Goal: Transaction & Acquisition: Download file/media

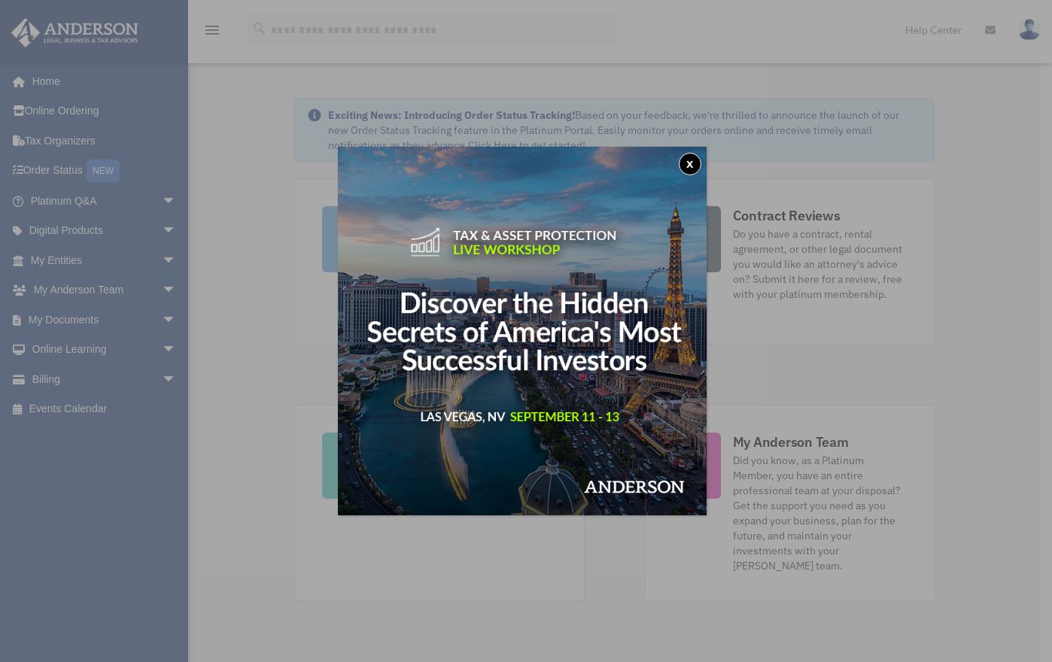
click at [695, 172] on button "x" at bounding box center [690, 164] width 23 height 23
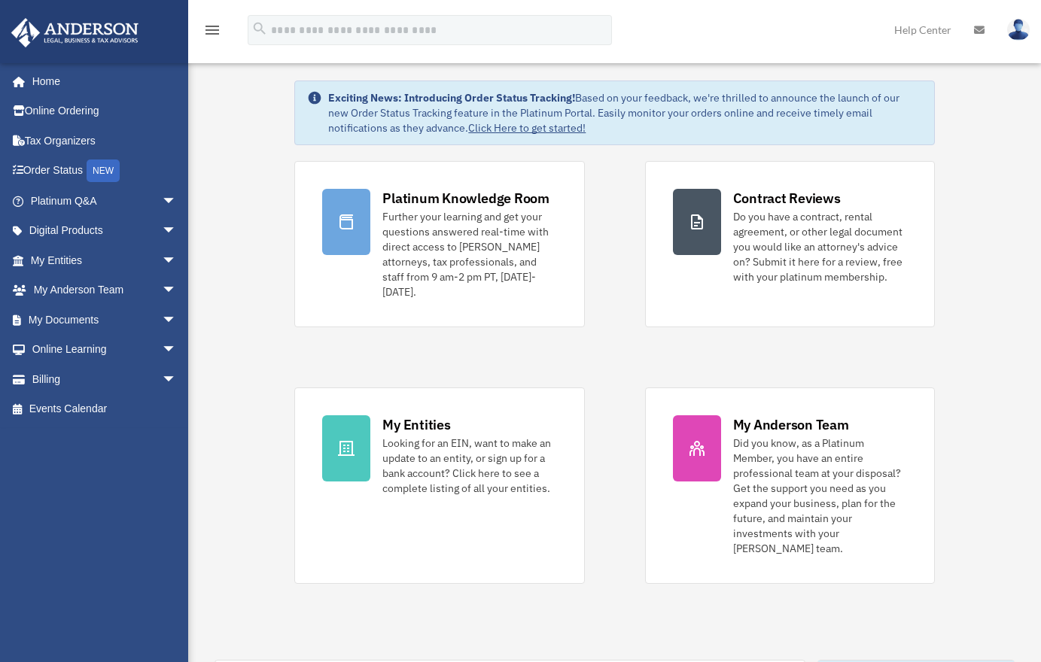
scroll to position [40, 0]
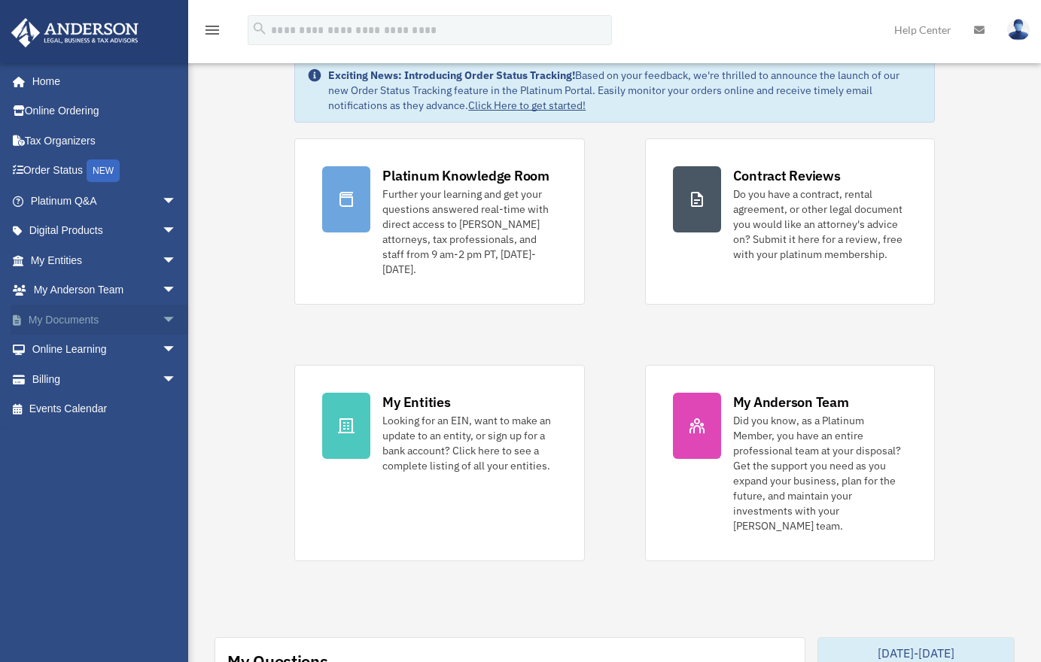
click at [105, 325] on link "My Documents arrow_drop_down" at bounding box center [105, 320] width 189 height 30
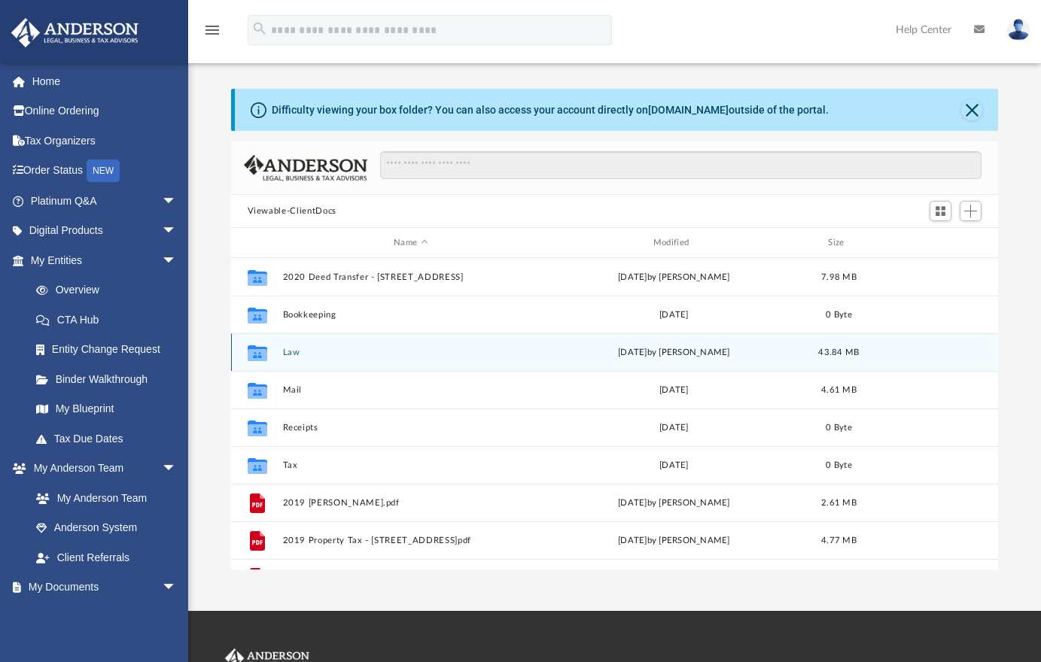
click at [413, 359] on div "Collaborated Folder Law [DATE] by [PERSON_NAME] 43.84 MB" at bounding box center [615, 352] width 768 height 38
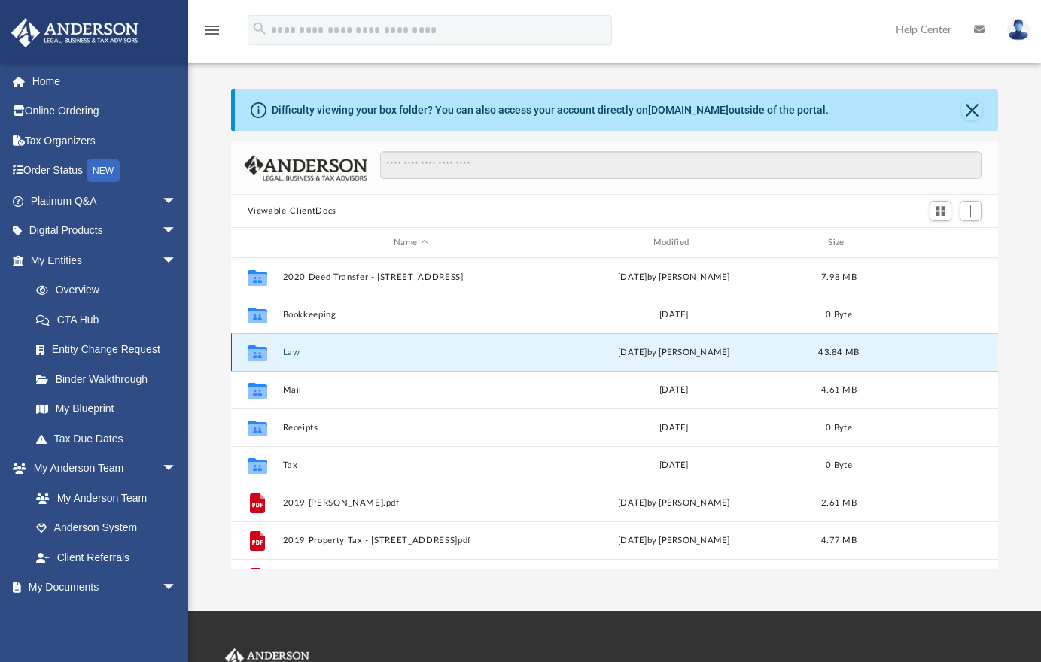
click at [413, 359] on div "Collaborated Folder Law [DATE] by [PERSON_NAME] 43.84 MB" at bounding box center [615, 352] width 768 height 38
click at [288, 355] on button "Law" at bounding box center [410, 353] width 257 height 10
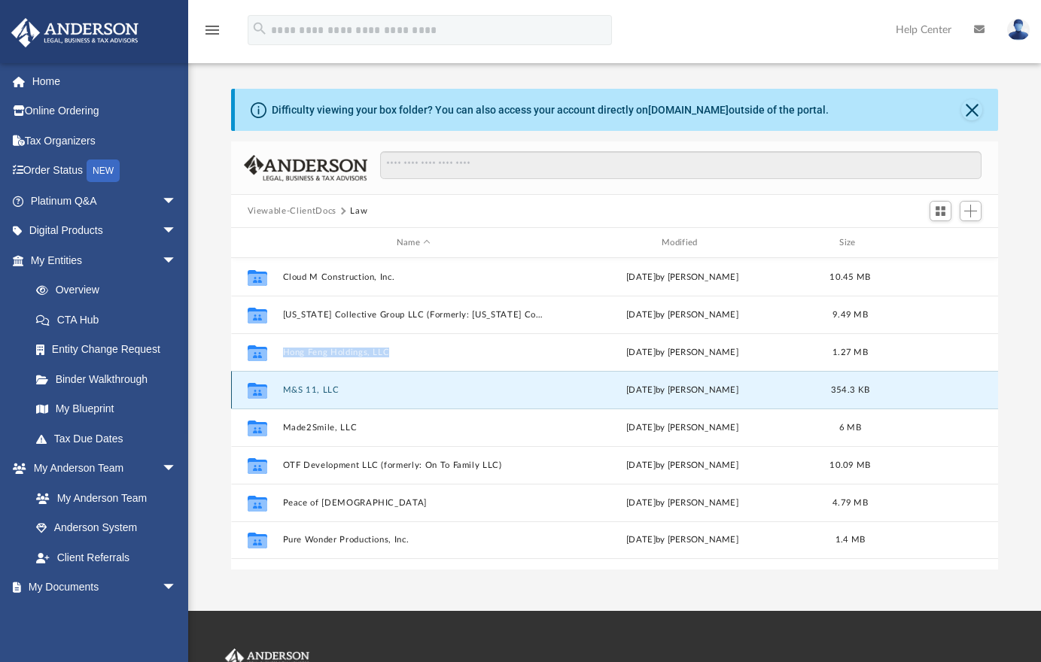
click at [312, 393] on button "M&S 11, LLC" at bounding box center [413, 390] width 262 height 10
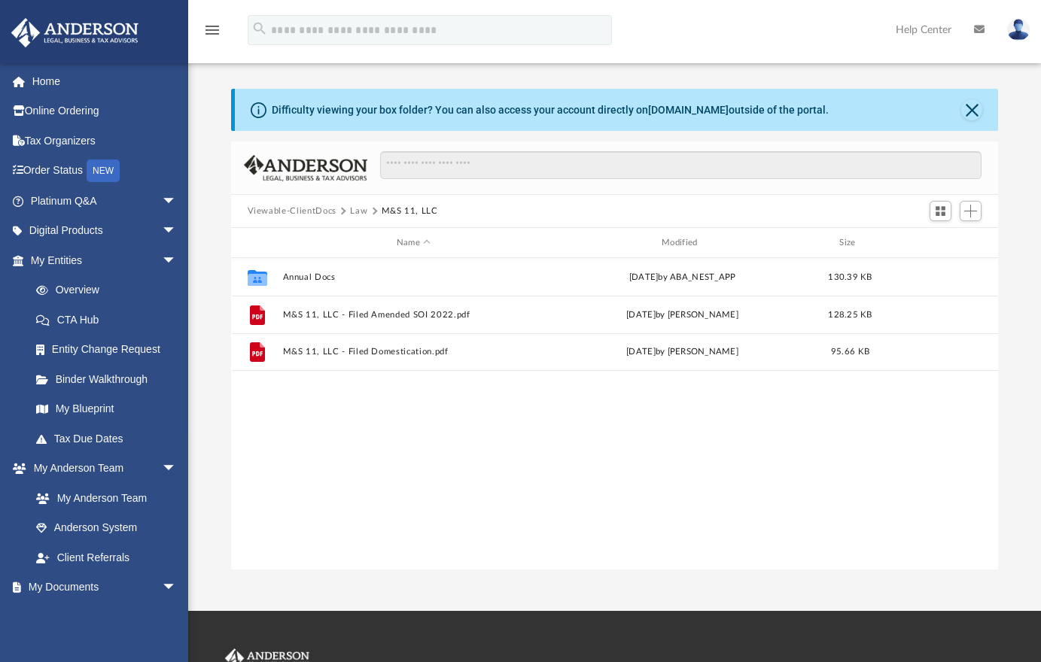
click at [469, 422] on div "Collaborated Folder Annual Docs [DATE] by ABA_NEST_APP 130.39 KB File M&S 11, L…" at bounding box center [615, 414] width 768 height 312
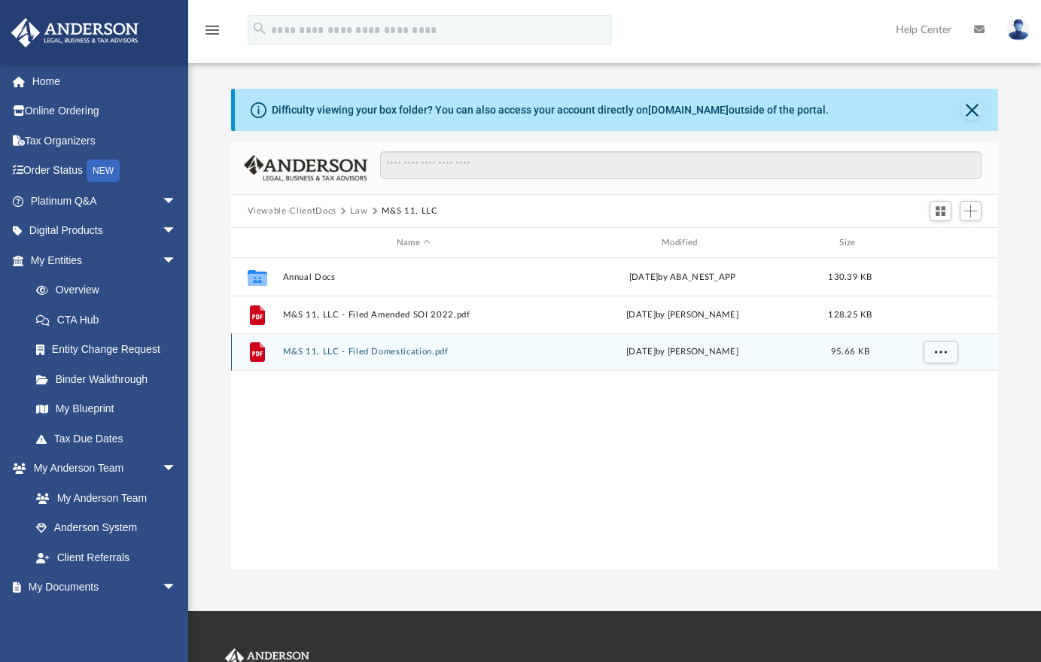
click at [397, 350] on button "M&S 11, LLC - Filed Domestication.pdf" at bounding box center [413, 352] width 262 height 10
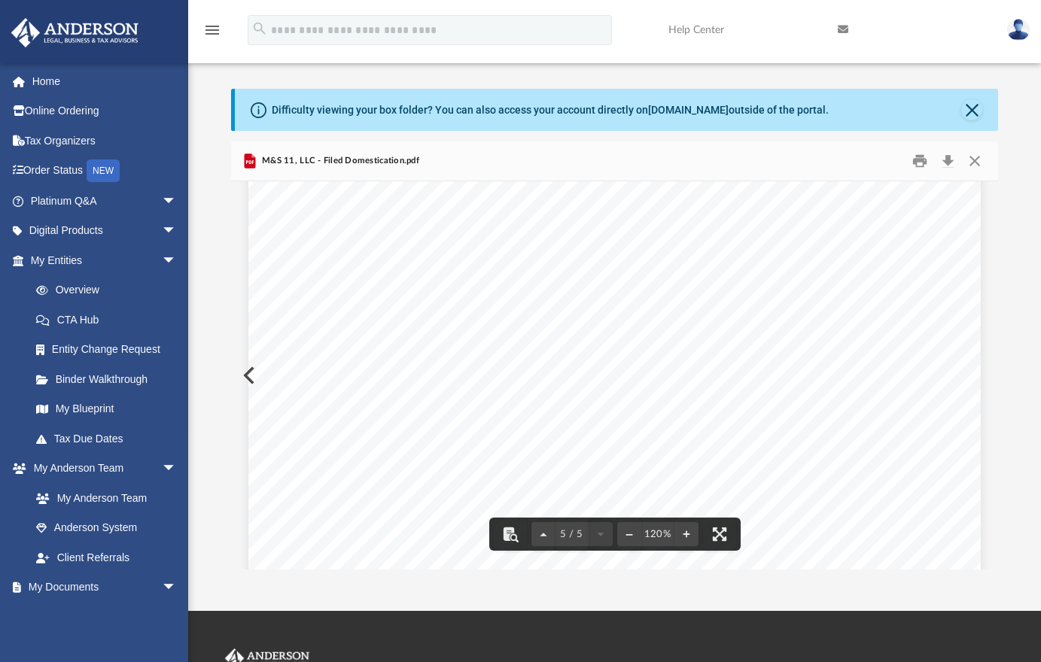
scroll to position [4223, 0]
click at [787, 411] on div "Page 5" at bounding box center [614, 330] width 732 height 975
click at [945, 160] on button "Download" at bounding box center [947, 161] width 27 height 23
